Goal: Transaction & Acquisition: Purchase product/service

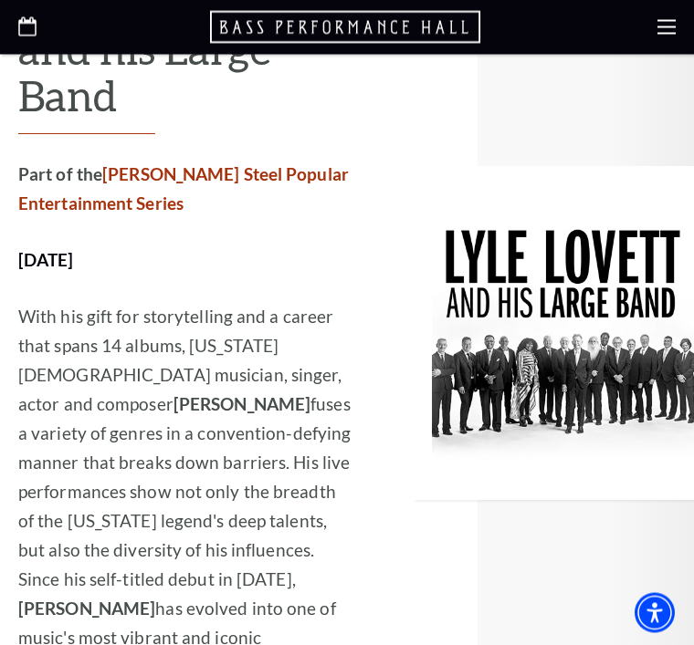
scroll to position [2228, 0]
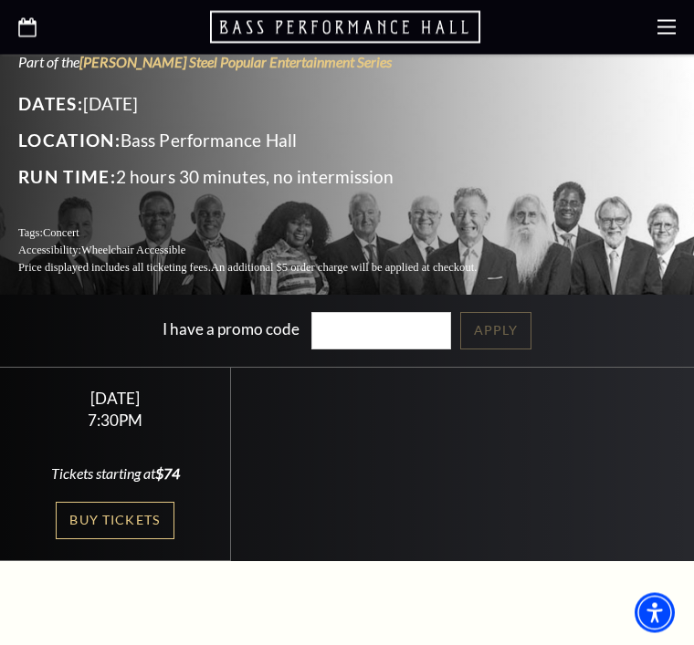
scroll to position [354, 0]
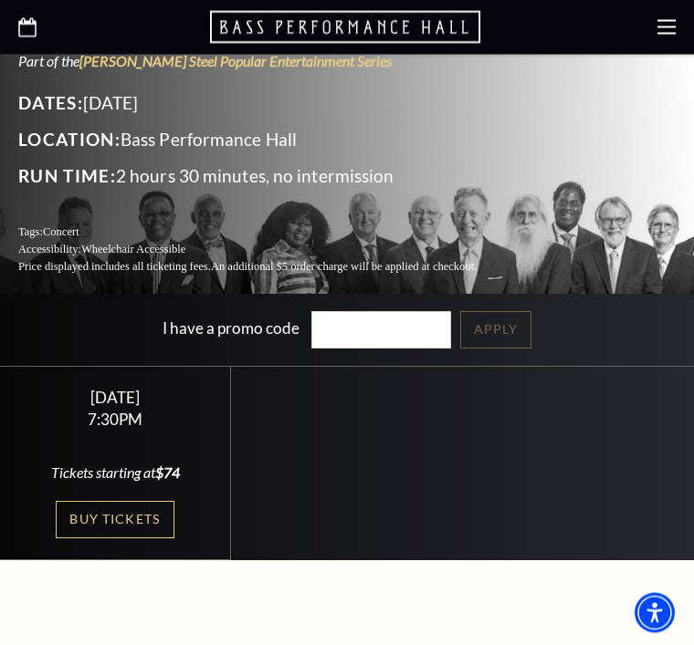
click at [131, 503] on link "Buy Tickets" at bounding box center [115, 520] width 119 height 37
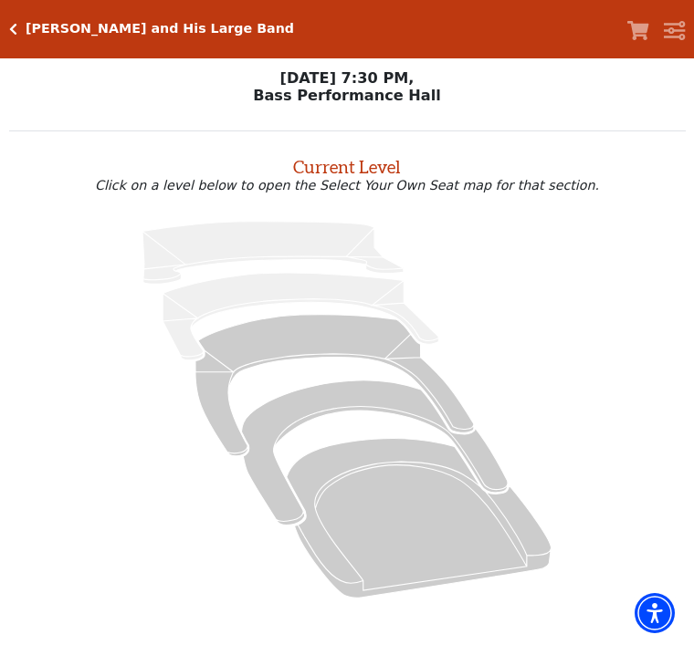
click at [313, 330] on icon at bounding box center [334, 385] width 278 height 141
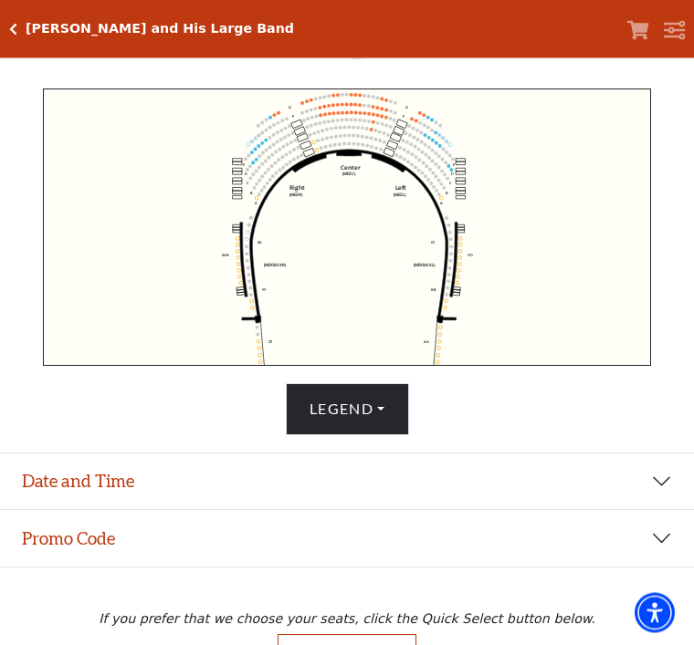
scroll to position [574, 0]
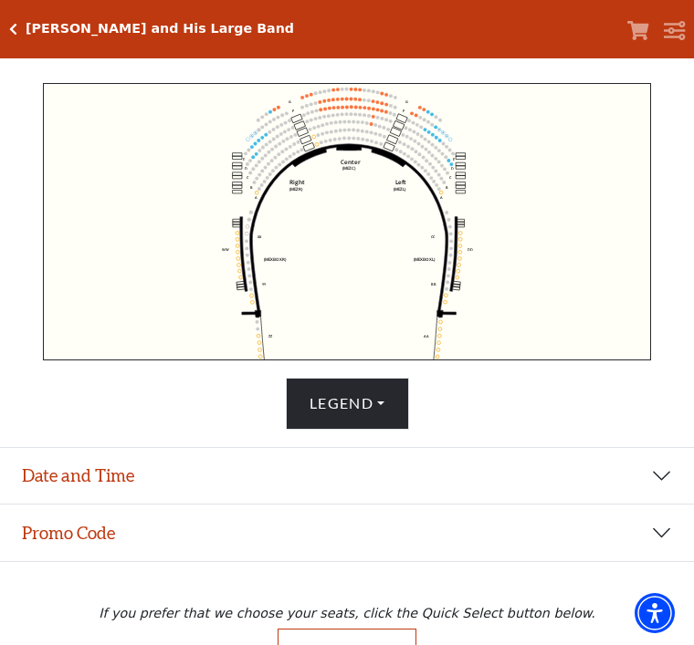
click at [345, 644] on button "Quick Select" at bounding box center [347, 653] width 140 height 49
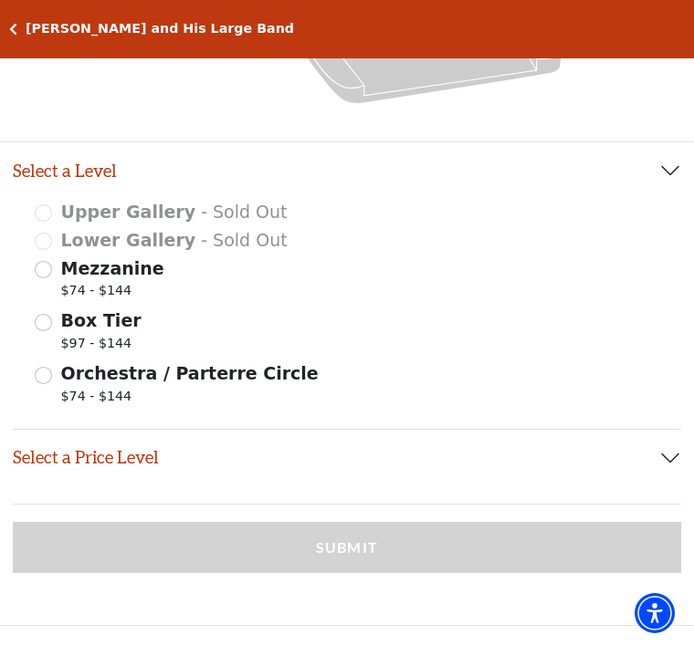
click at [57, 264] on div "Mezzanine $74 - $144" at bounding box center [347, 281] width 624 height 51
click at [49, 275] on input "Mezzanine $74 - $144" at bounding box center [43, 269] width 17 height 17
radio input "true"
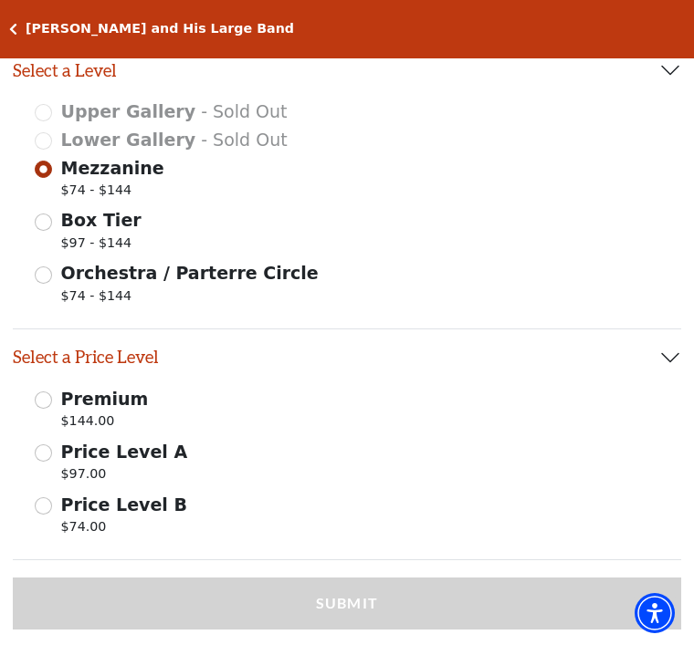
scroll to position [768, 0]
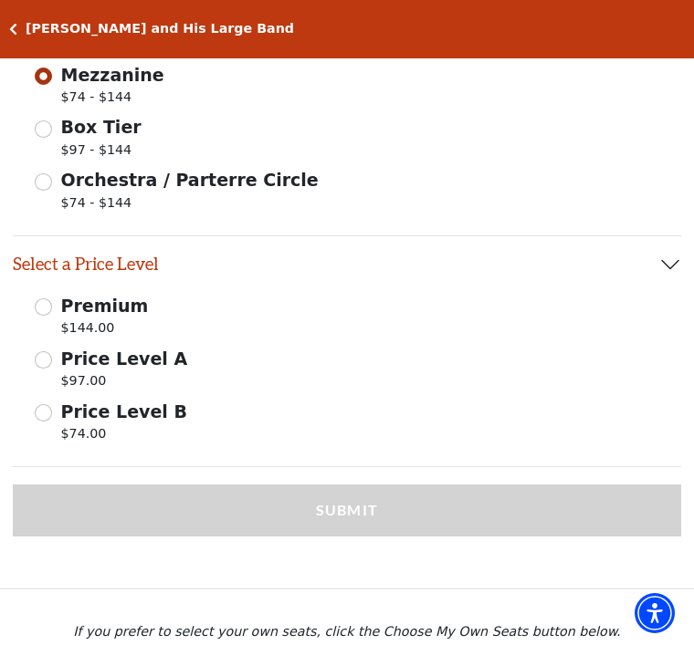
click at [61, 355] on span "Price Level A" at bounding box center [124, 359] width 127 height 20
click at [0, 0] on input "Price Level A $97.00" at bounding box center [0, 0] width 0 height 0
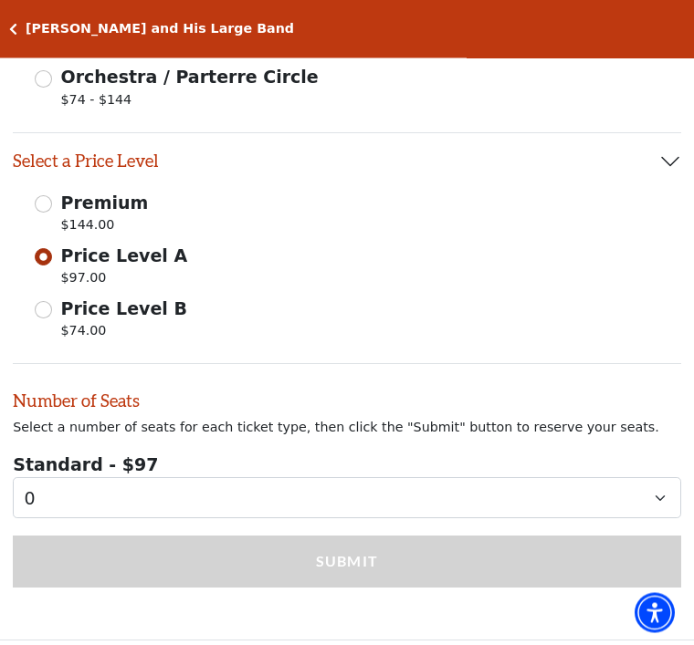
scroll to position [922, 0]
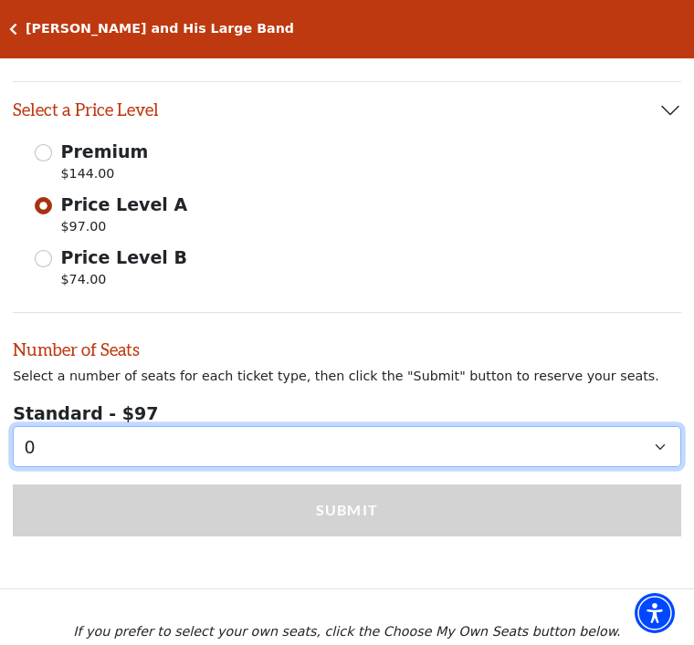
click at [656, 450] on select "0 1 2 3 4 5 6 7 8 9" at bounding box center [347, 446] width 668 height 41
select select "2"
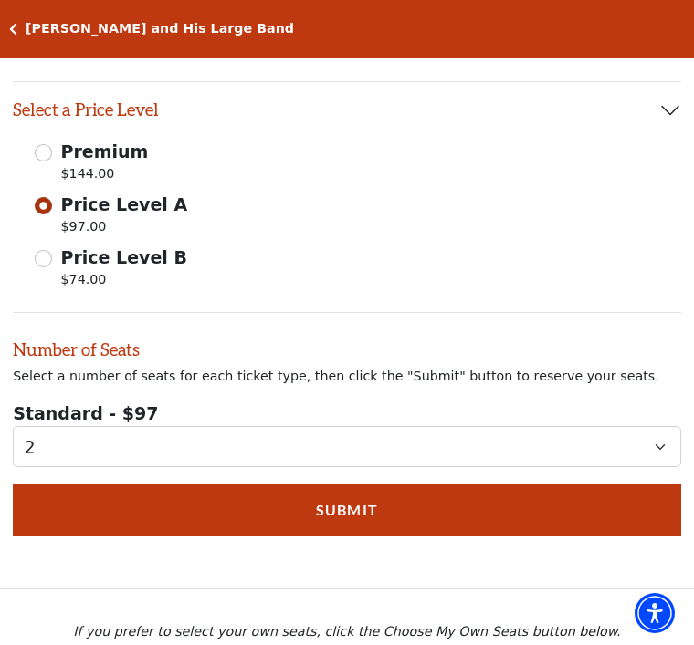
click at [339, 506] on button "Submit" at bounding box center [347, 510] width 668 height 51
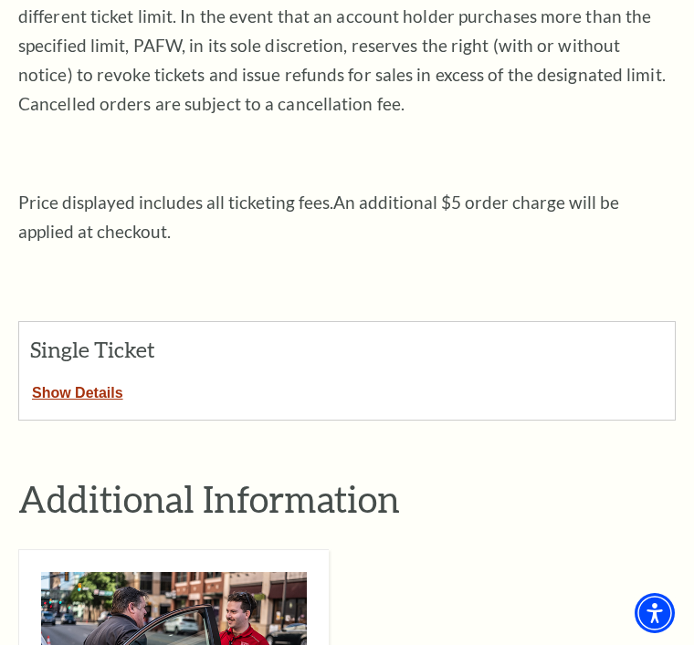
scroll to position [496, 0]
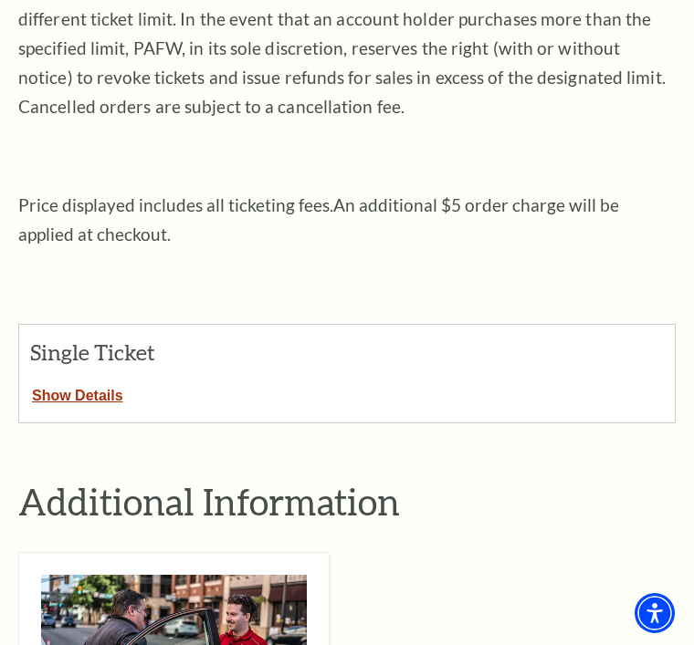
click at [88, 393] on button "Show Details" at bounding box center [77, 393] width 117 height 24
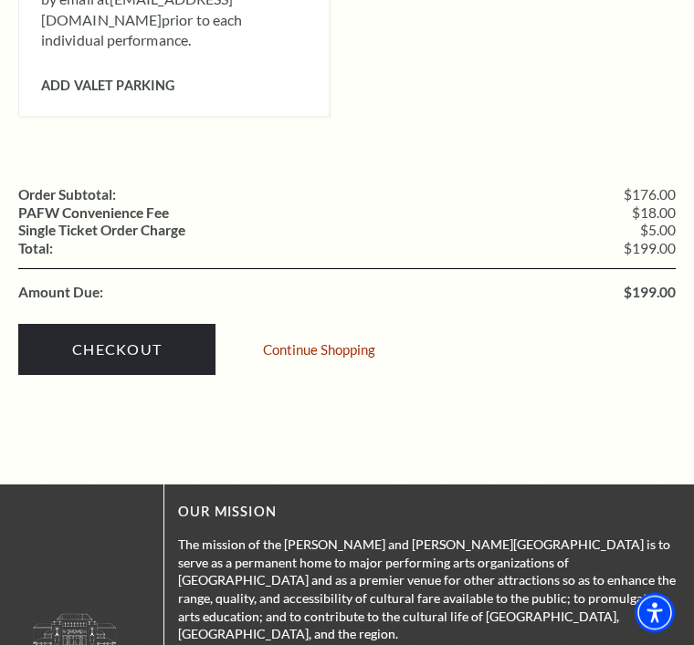
scroll to position [2036, 0]
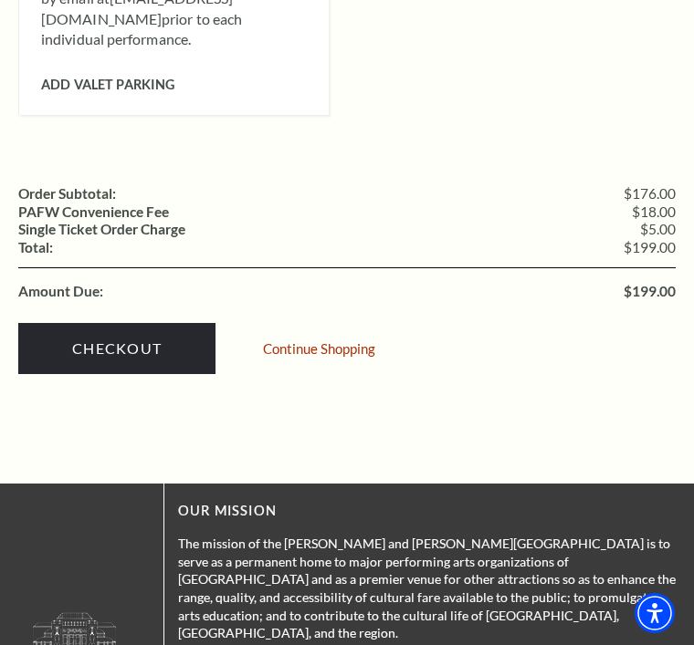
click at [128, 323] on link "Checkout" at bounding box center [116, 348] width 197 height 51
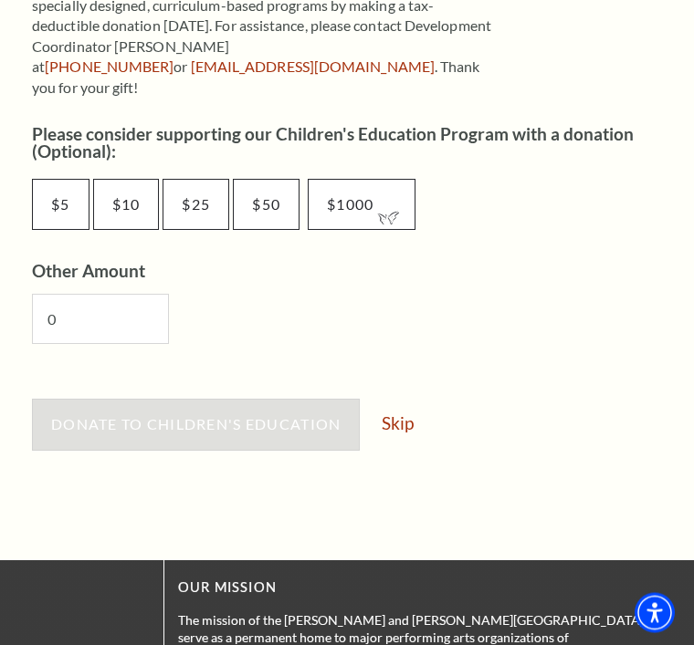
scroll to position [1047, 0]
click at [410, 414] on link "Skip" at bounding box center [397, 422] width 32 height 17
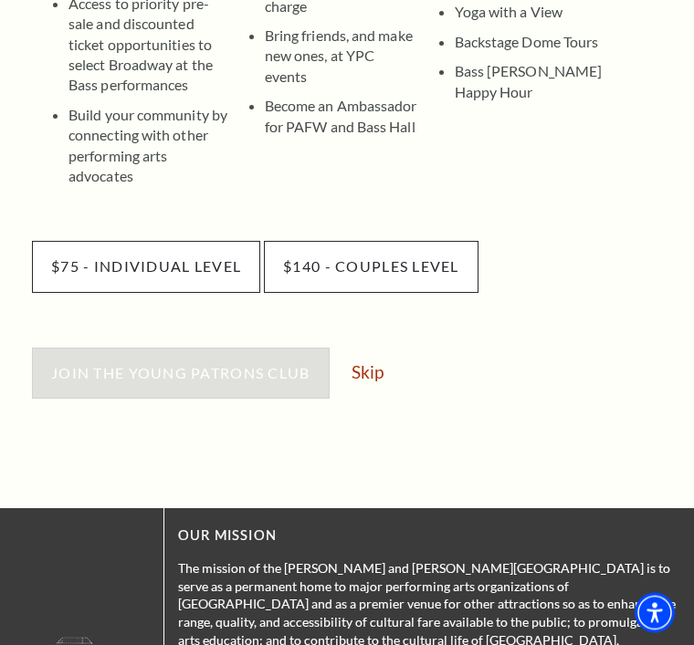
scroll to position [593, 0]
click at [367, 363] on link "Skip" at bounding box center [367, 371] width 32 height 17
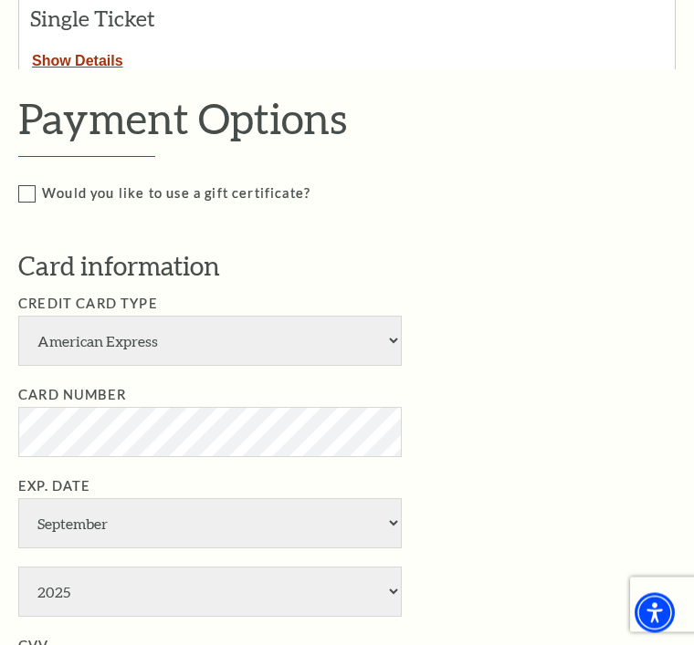
scroll to position [475, 0]
click at [390, 326] on select "American Express Visa Master Card Discover" at bounding box center [209, 341] width 383 height 50
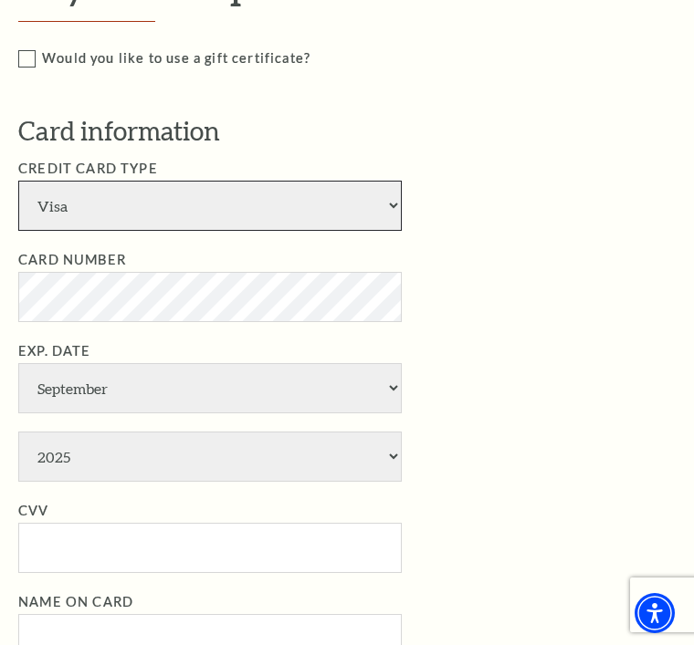
scroll to position [609, 0]
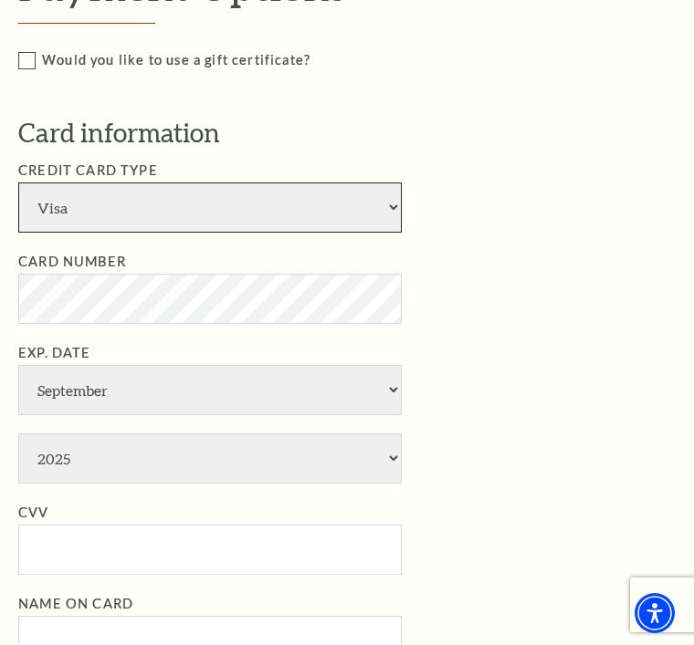
select select "25"
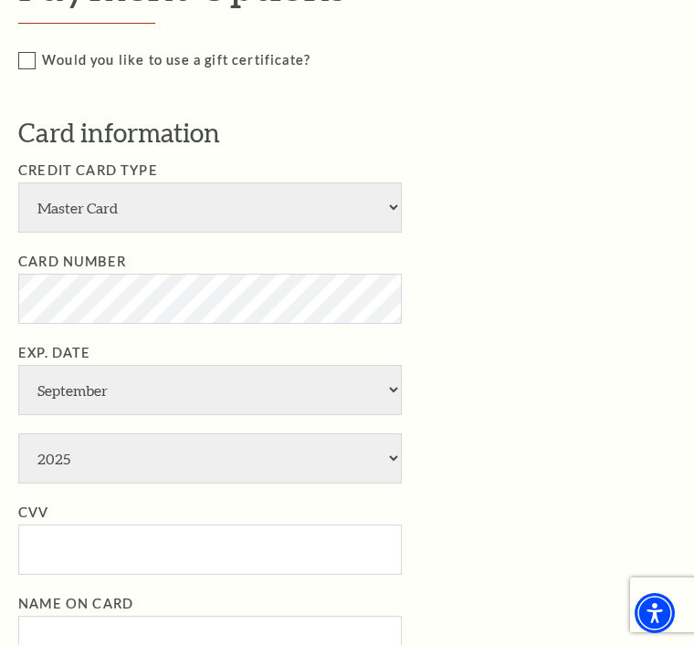
select select "2"
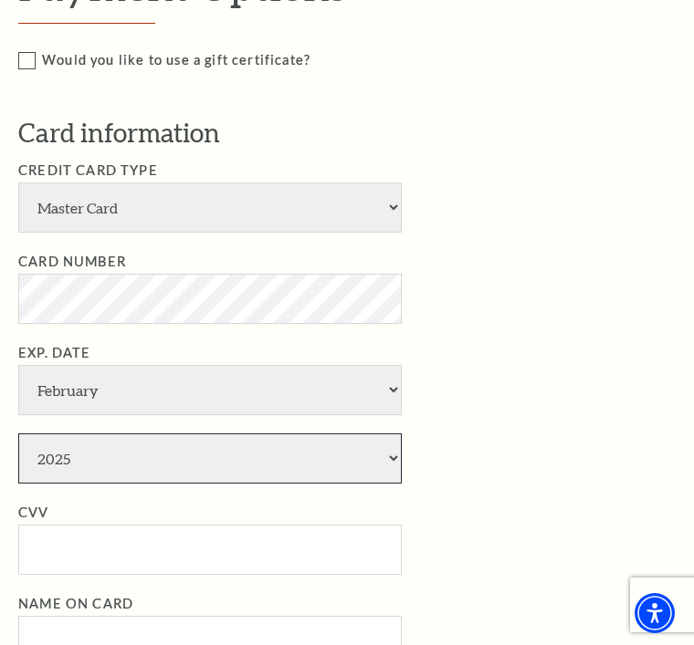
select select "2030"
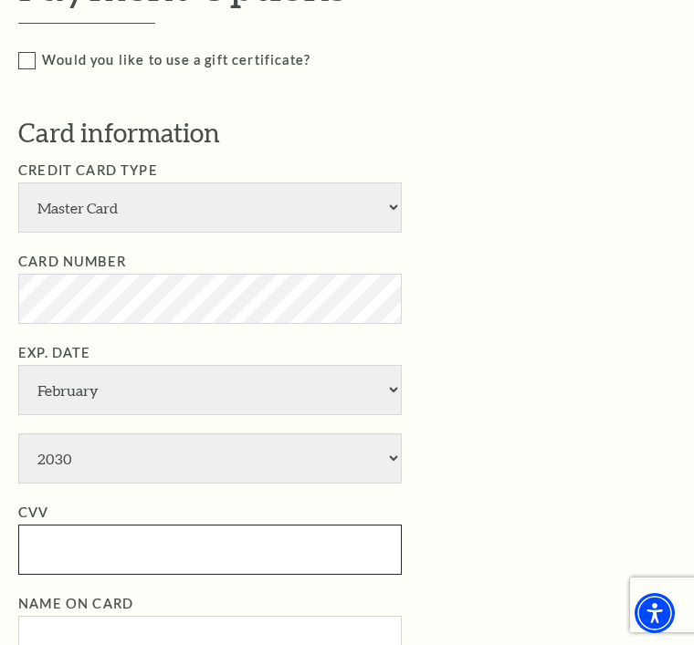
type input "797"
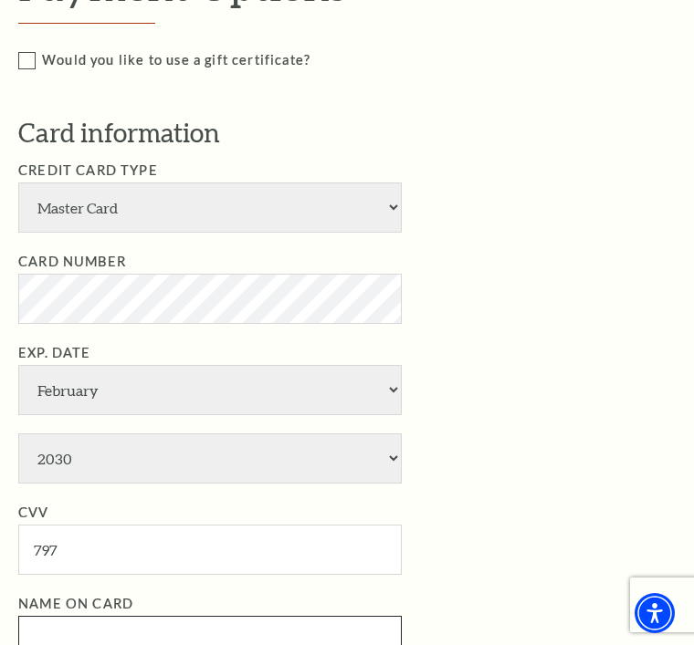
type input "[PERSON_NAME]"
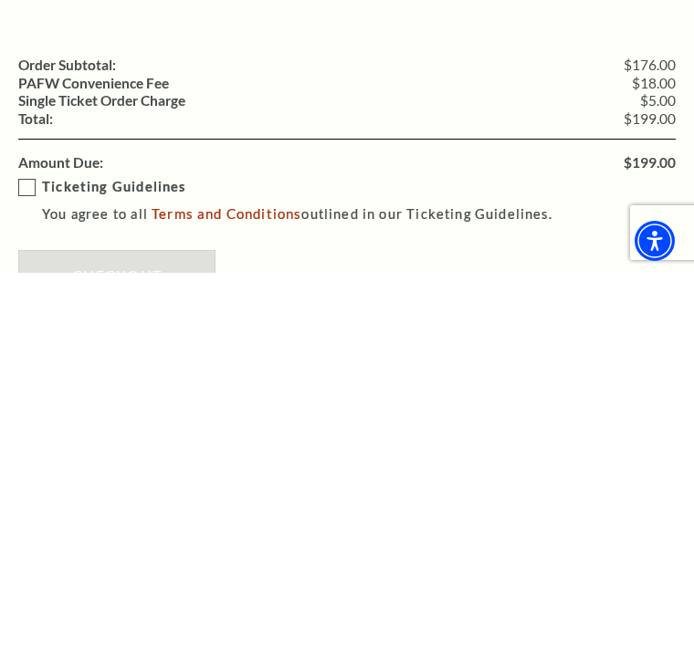
scroll to position [1461, 0]
click at [29, 548] on label "Ticketing Guidelines You agree to all Terms and Conditions outlined in our Tick…" at bounding box center [360, 573] width 684 height 50
click at [0, 0] on input "Ticketing Guidelines You agree to all Terms and Conditions outlined in our Tick…" at bounding box center [0, 0] width 0 height 0
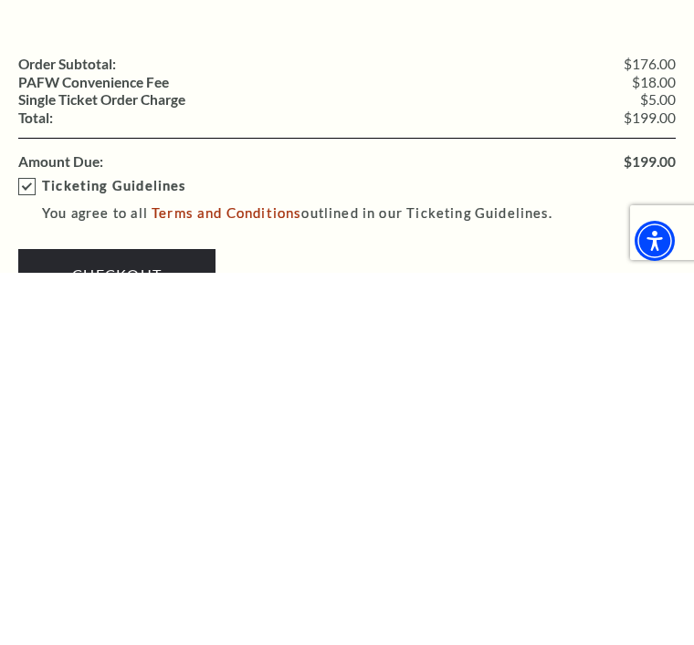
scroll to position [1834, 0]
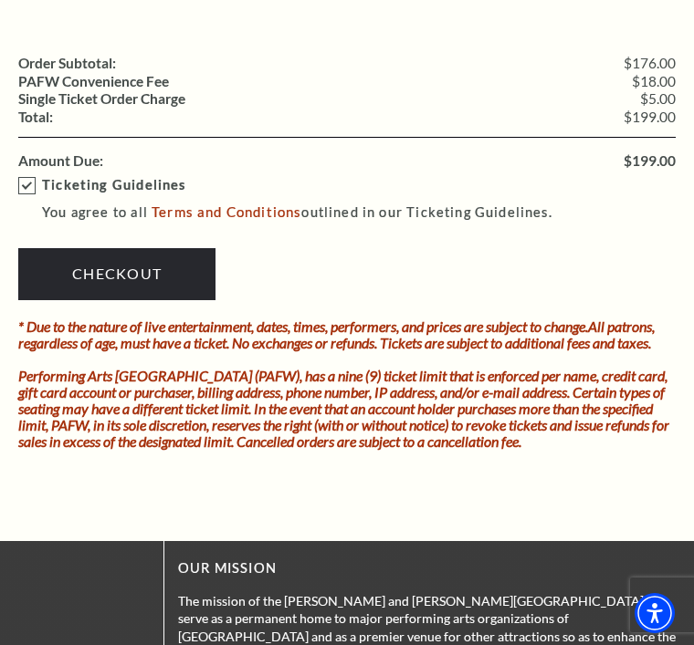
click at [155, 248] on link "Checkout" at bounding box center [116, 273] width 197 height 51
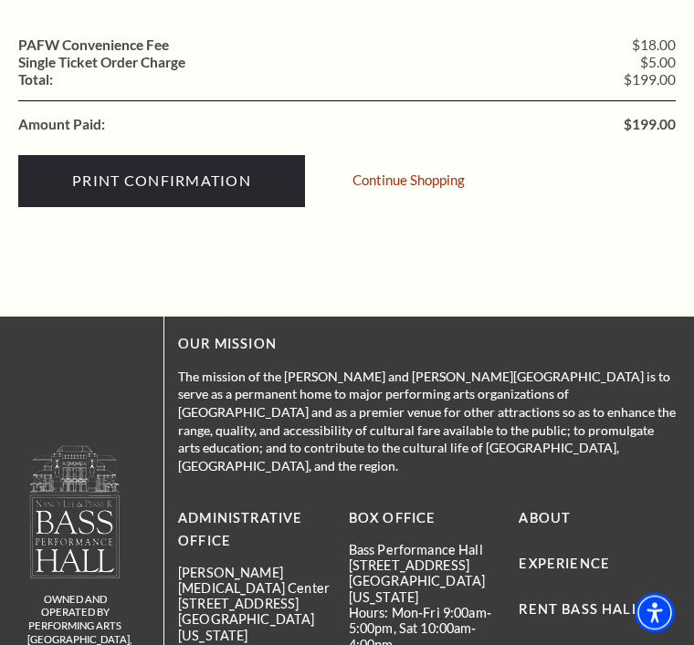
scroll to position [441, 0]
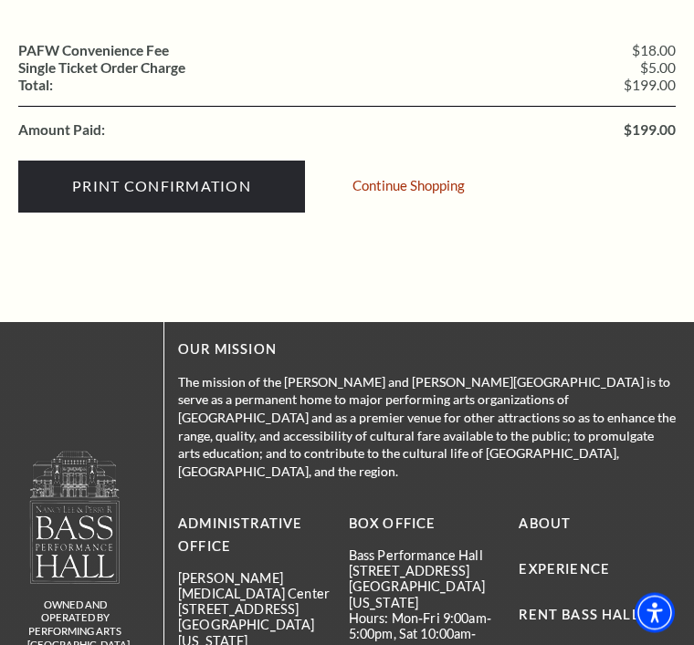
click at [177, 176] on input "Print Confirmation" at bounding box center [161, 187] width 287 height 51
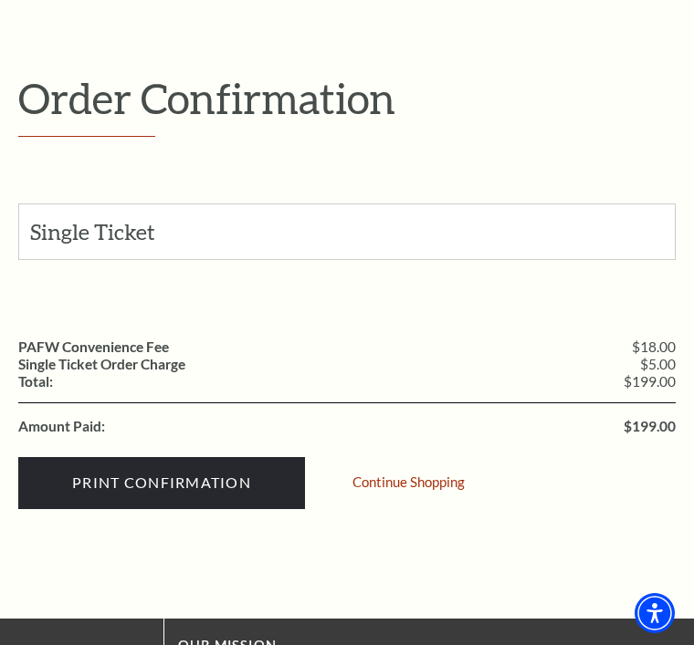
scroll to position [144, 0]
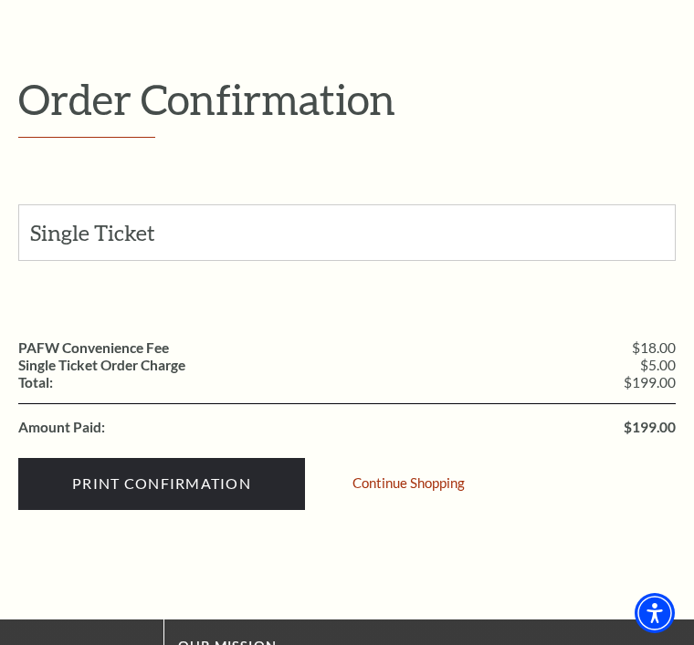
click at [217, 484] on input "Print Confirmation" at bounding box center [161, 483] width 287 height 51
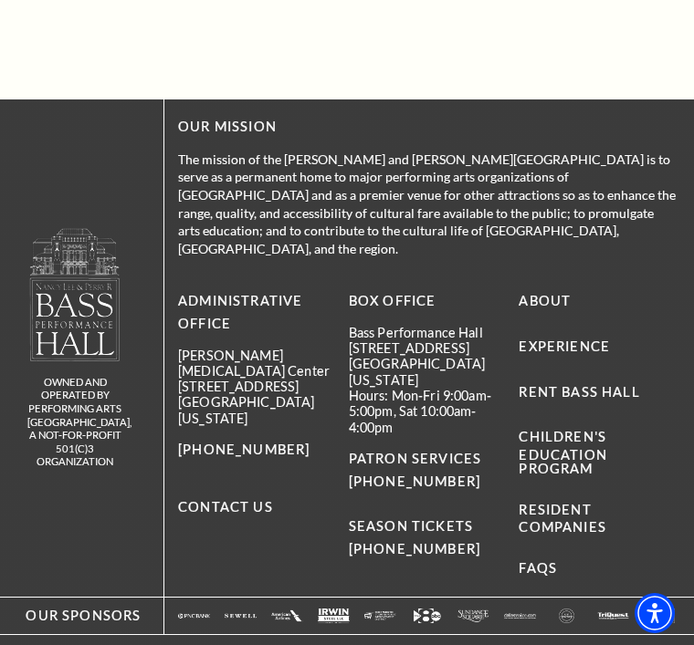
scroll to position [741, 0]
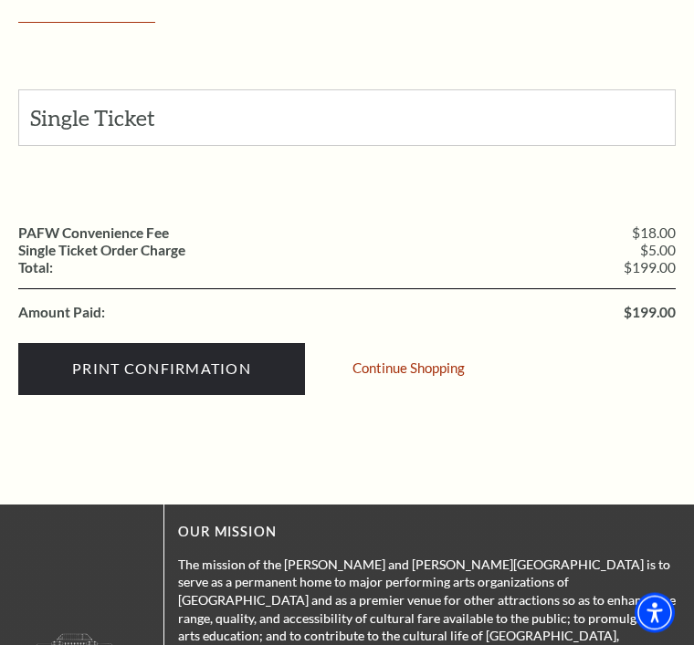
click at [211, 370] on input "Print Confirmation" at bounding box center [161, 369] width 287 height 51
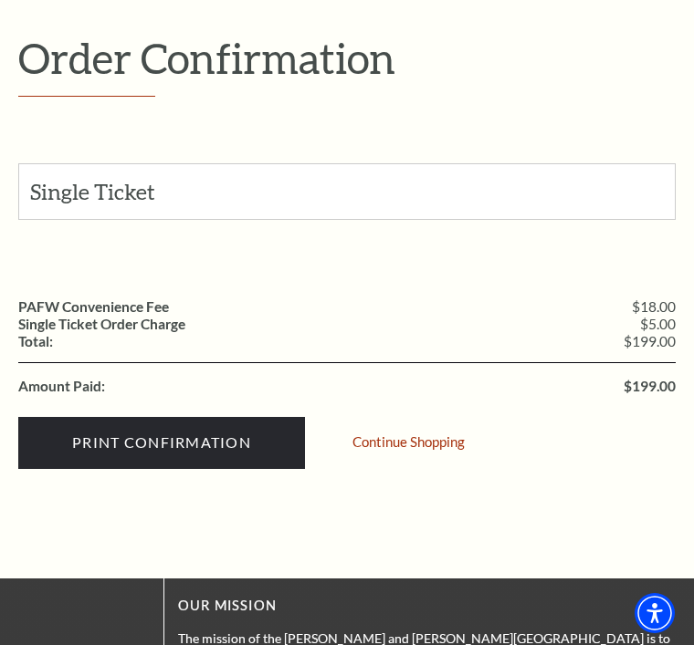
scroll to position [199, 0]
